Goal: Browse casually

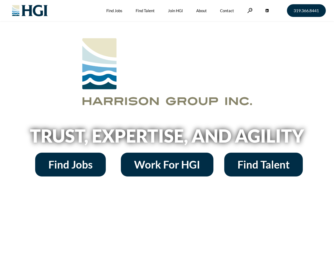
click at [167, 127] on h2 "Trust, Expertise, and Agility" at bounding box center [166, 136] width 301 height 18
click at [249, 10] on link at bounding box center [249, 10] width 5 height 5
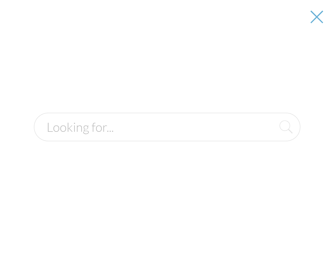
click at [167, 137] on h2 "Trust, Expertise, and Agility" at bounding box center [166, 136] width 301 height 18
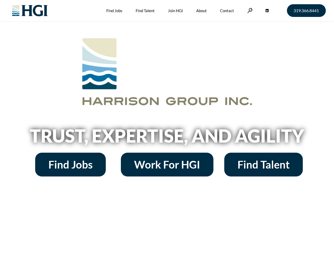
click at [167, 127] on h2 "Trust, Expertise, and Agility" at bounding box center [166, 136] width 301 height 18
click at [249, 10] on link at bounding box center [249, 10] width 5 height 5
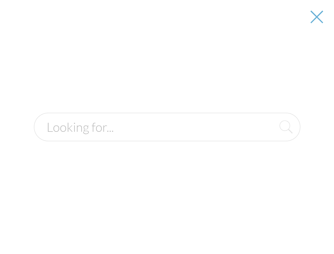
click at [167, 137] on h2 "Trust, Expertise, and Agility" at bounding box center [166, 136] width 301 height 18
